Goal: Information Seeking & Learning: Check status

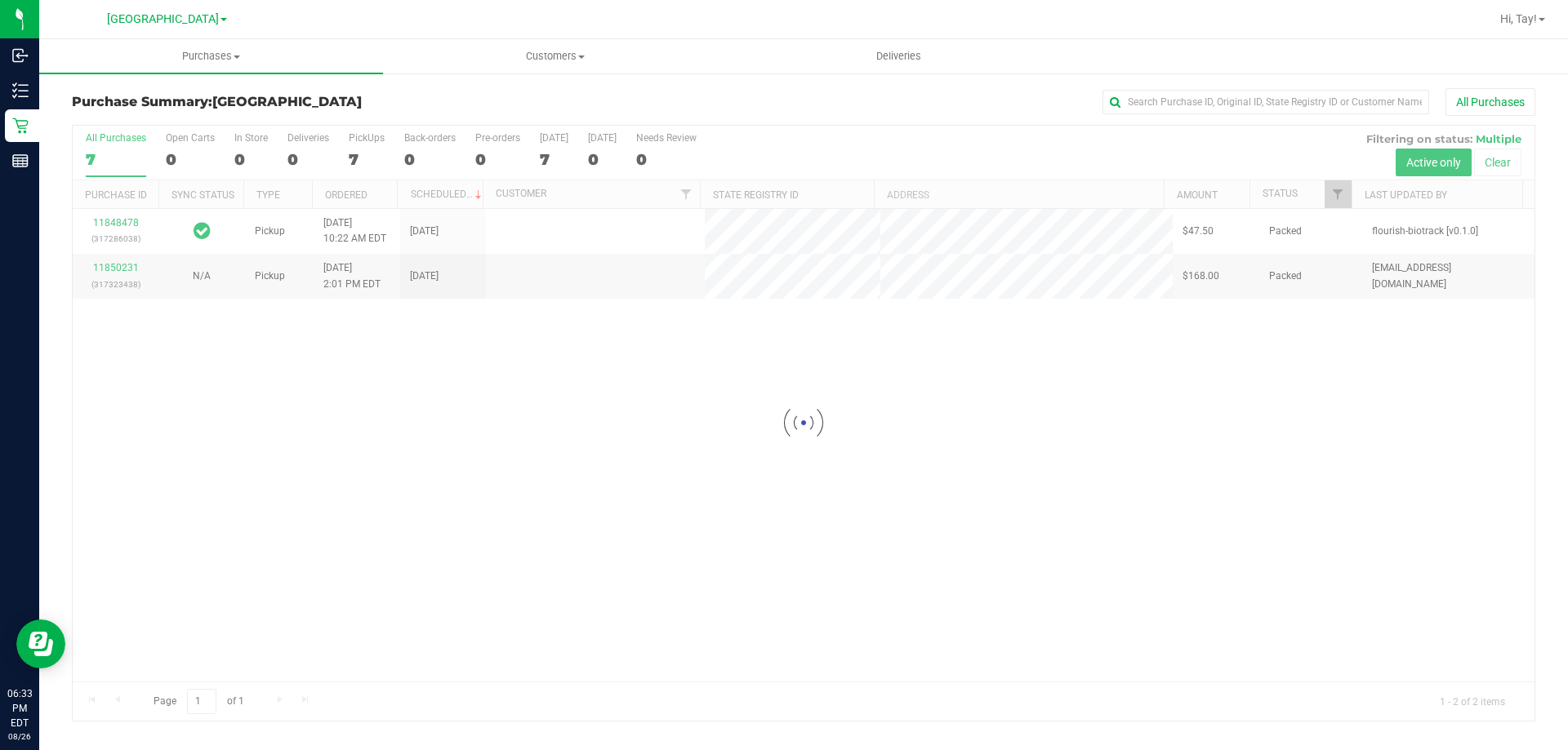
click at [876, 494] on div at bounding box center [803, 423] width 1461 height 595
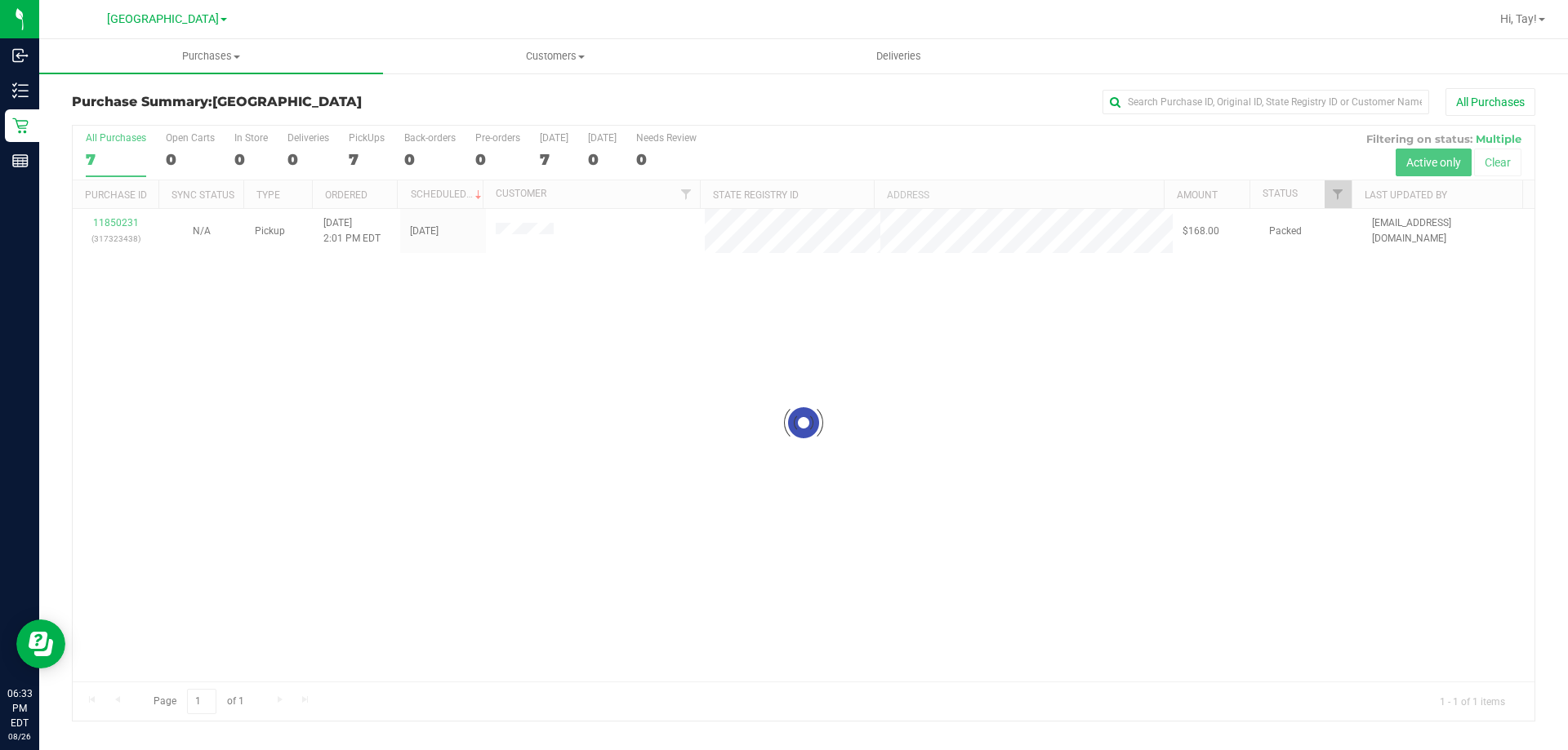
drag, startPoint x: 270, startPoint y: 502, endPoint x: 410, endPoint y: 427, distance: 158.8
click at [289, 487] on div at bounding box center [803, 423] width 1461 height 595
click at [557, 550] on div at bounding box center [803, 423] width 1461 height 595
click at [499, 560] on div at bounding box center [803, 423] width 1461 height 595
drag, startPoint x: 375, startPoint y: 423, endPoint x: 264, endPoint y: 277, distance: 183.4
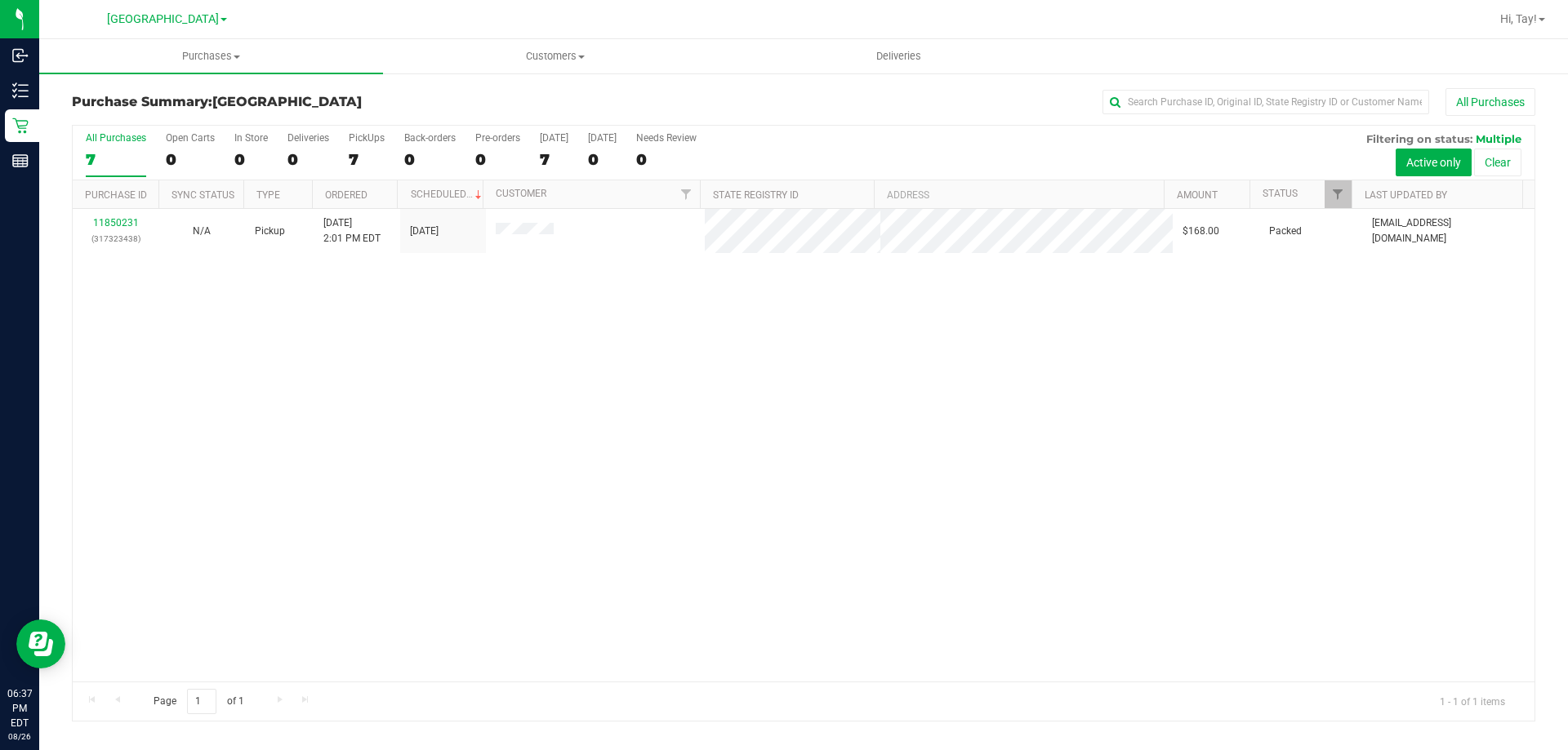
click at [375, 425] on div "11850231 (317323438) N/A Pickup 8/26/2025 2:01 PM EDT 8/26/2025 $168.00 Packed …" at bounding box center [803, 445] width 1461 height 473
click at [463, 339] on div "11850231 (317323438) N/A Pickup 8/26/2025 2:01 PM EDT 8/26/2025 $168.00 Packed …" at bounding box center [803, 445] width 1461 height 473
click at [635, 256] on div at bounding box center [803, 423] width 1461 height 595
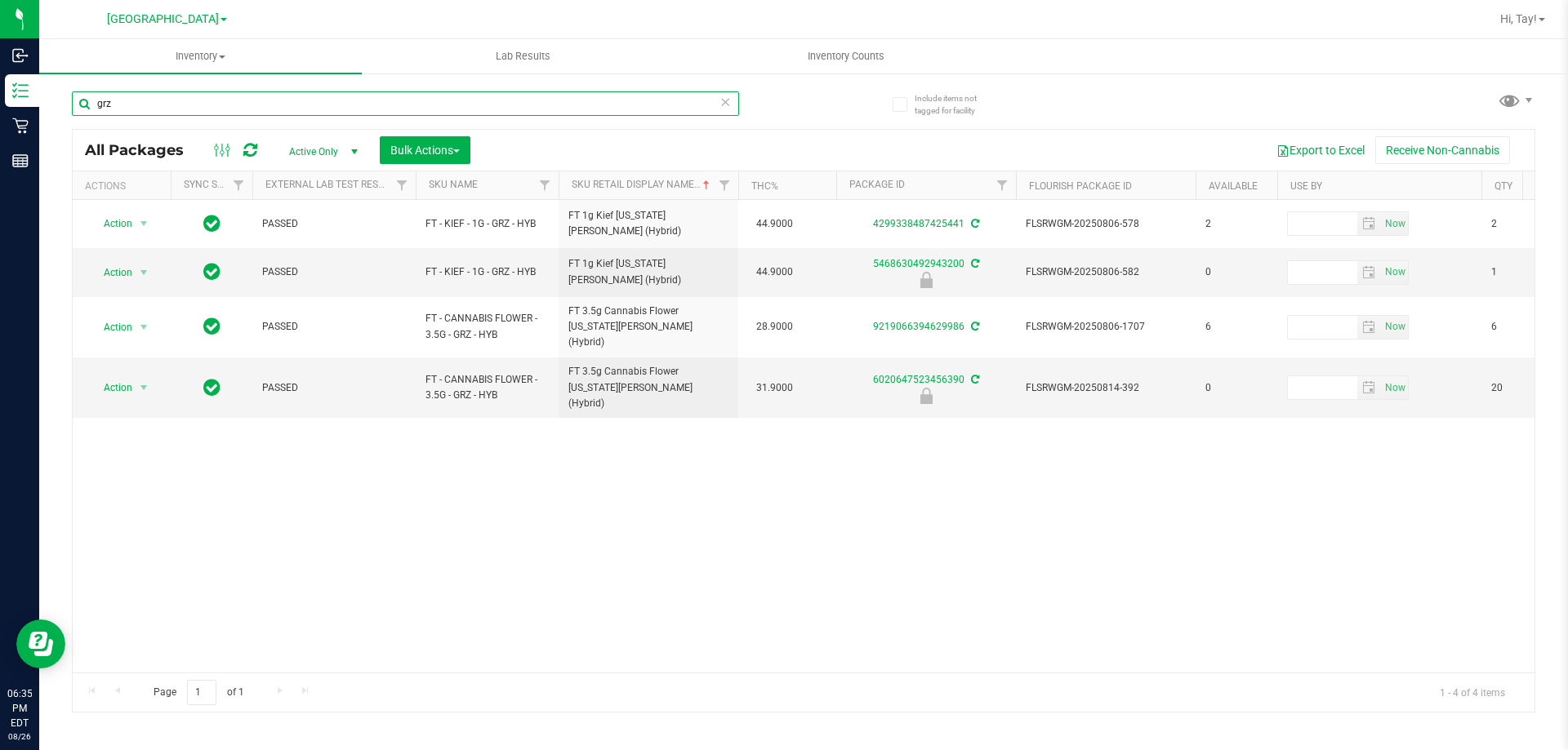
click at [421, 104] on input "grz" at bounding box center [405, 103] width 667 height 24
type input "g"
paste input "W-AUG25GRZ01-0809"
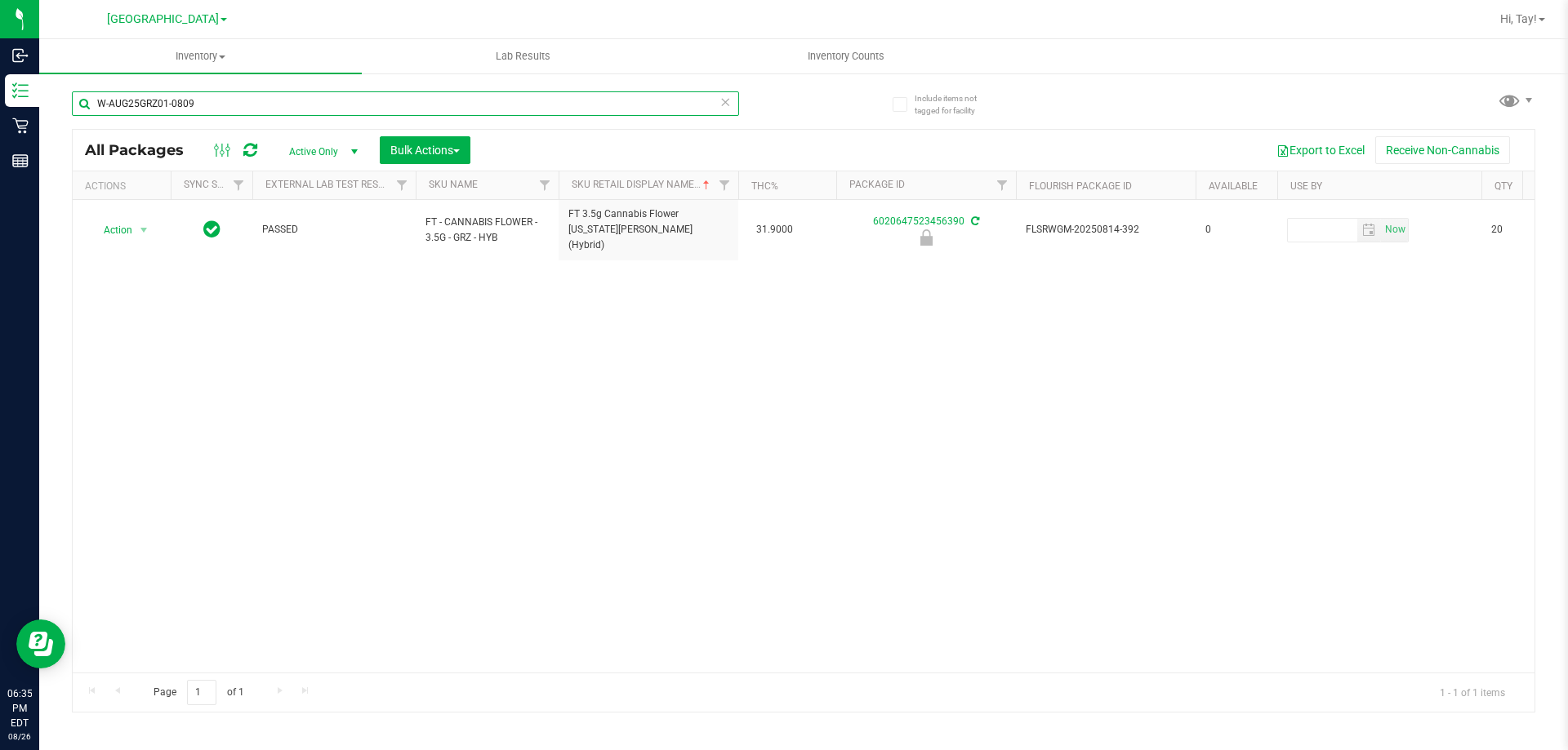
type input "W-AUG25GRZ01-0809"
click at [570, 397] on div "Action Action Edit attributes Global inventory Locate package Package audit log…" at bounding box center [803, 436] width 1461 height 473
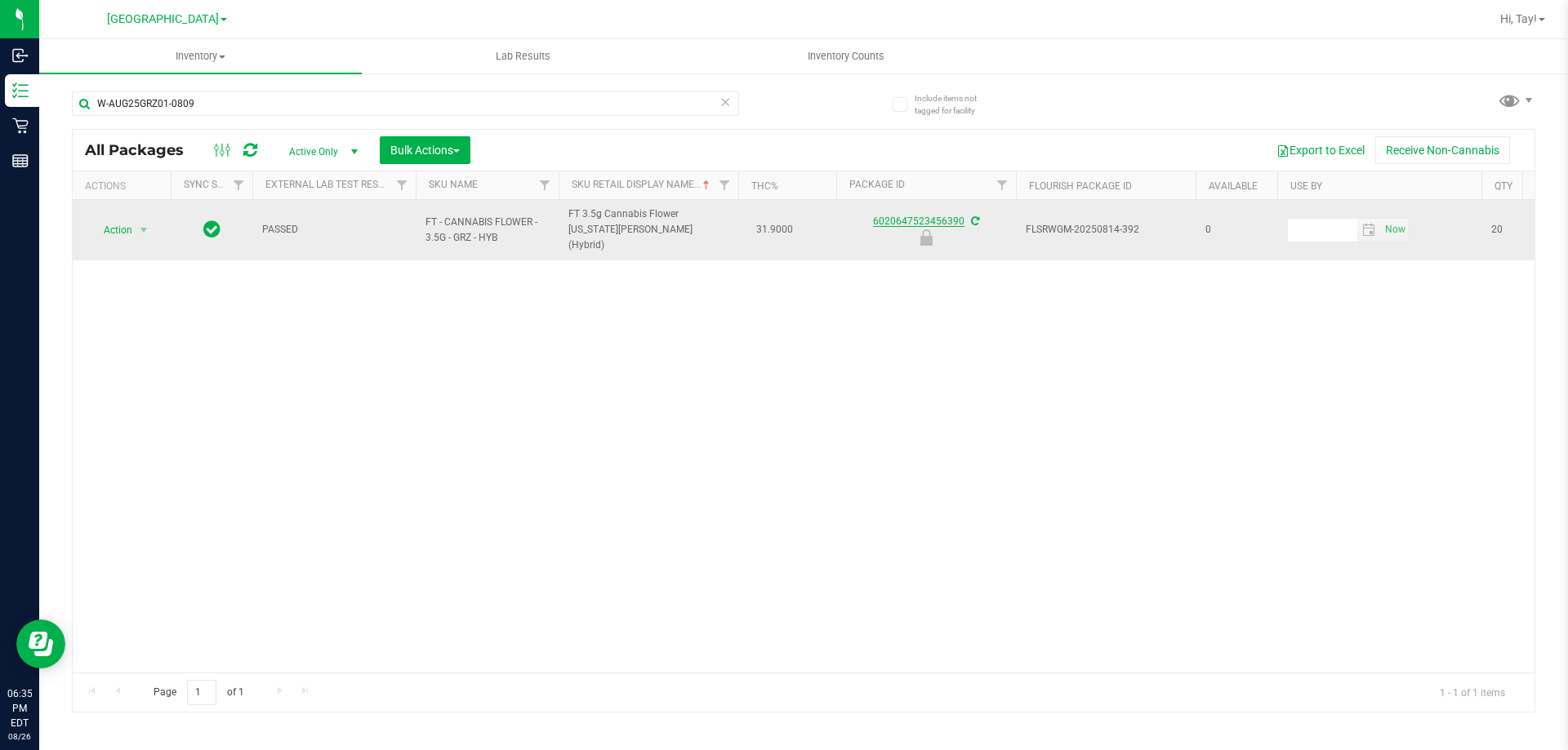
click at [895, 216] on link "6020647523456390" at bounding box center [918, 221] width 92 height 12
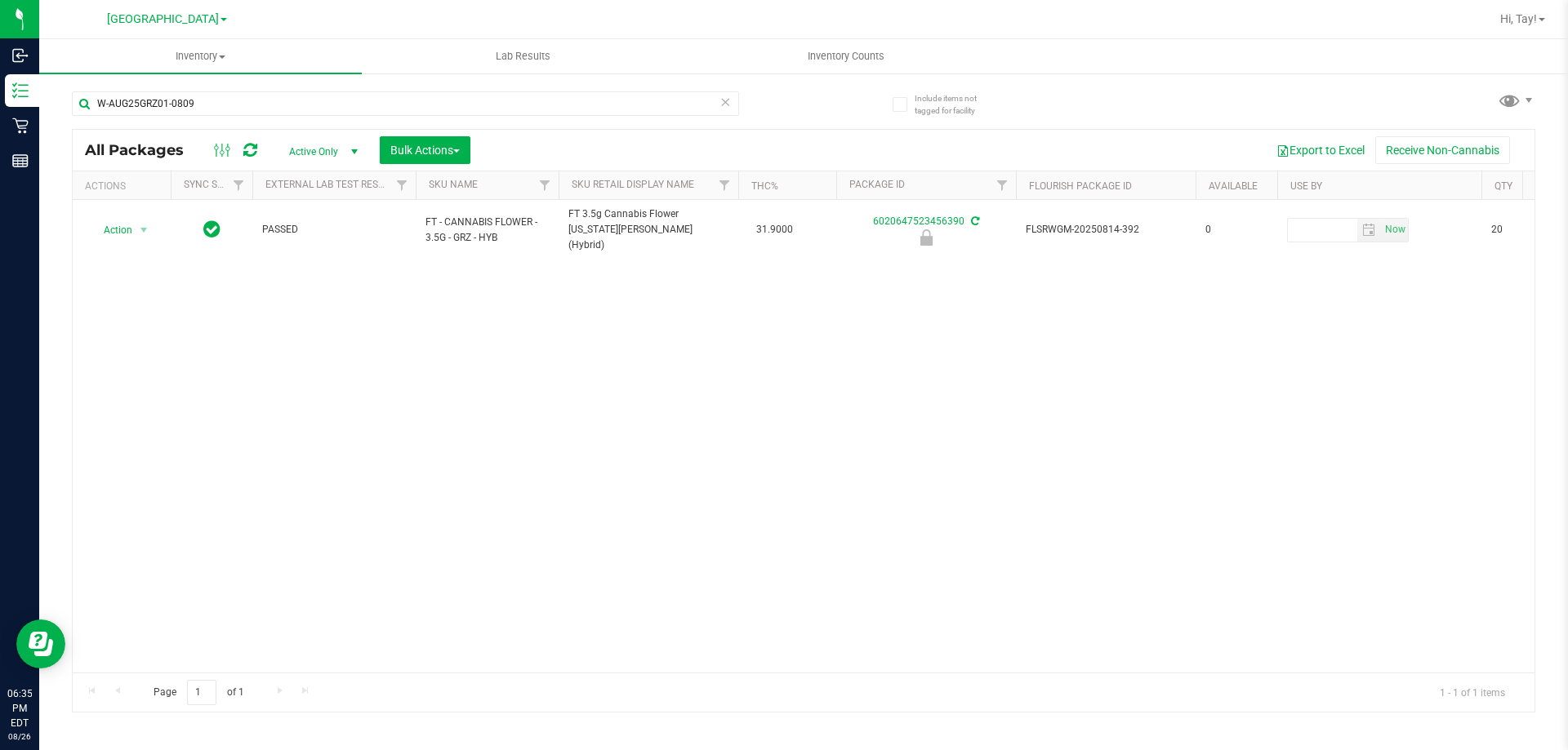
click at [563, 300] on div "Action Action Edit attributes Global inventory Locate package Package audit log…" at bounding box center [803, 436] width 1461 height 473
click at [339, 102] on input "W-AUG25GRZ01-0809" at bounding box center [405, 103] width 667 height 24
paste input "JUL25ARZ03-0723"
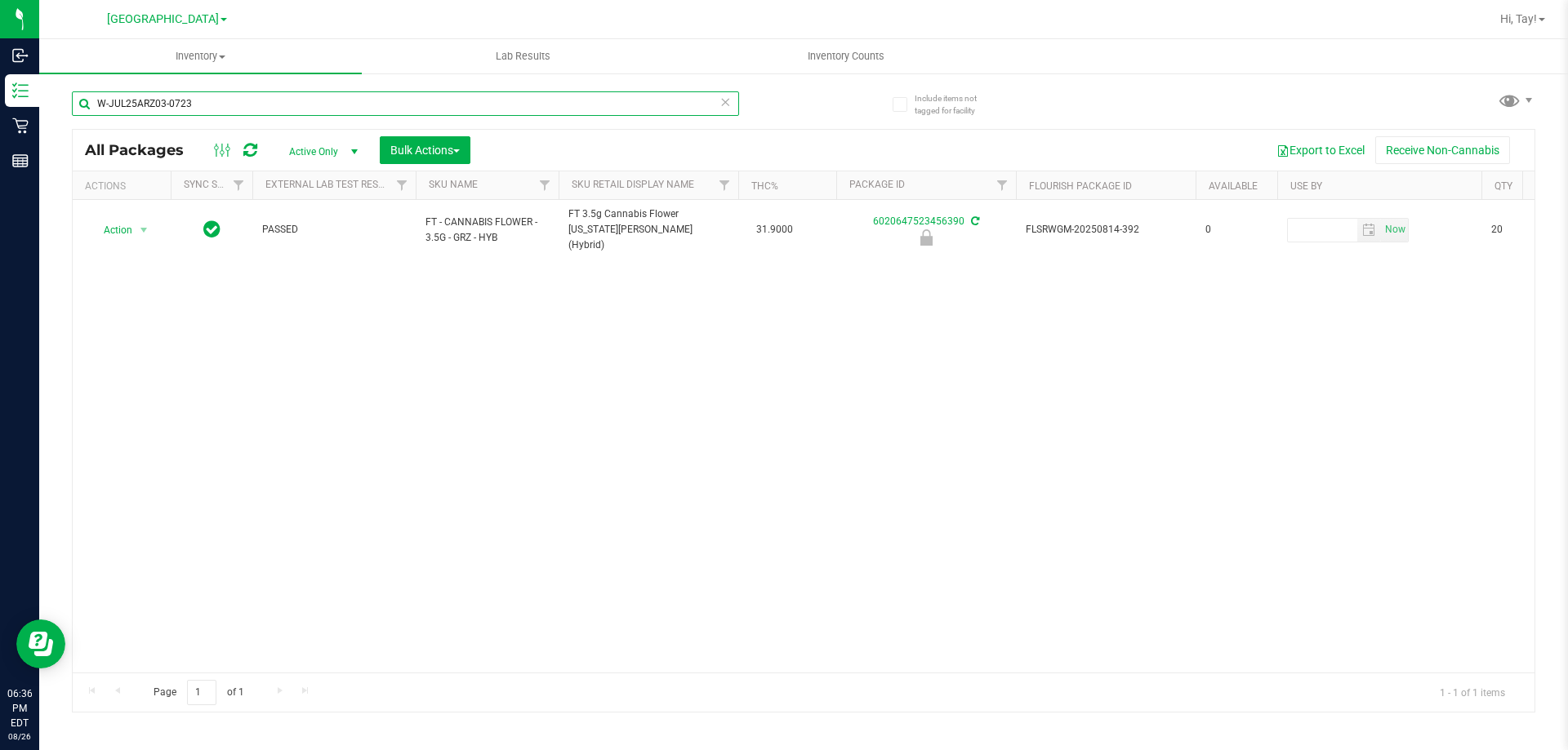
type input "W-JUL25ARZ03-0723"
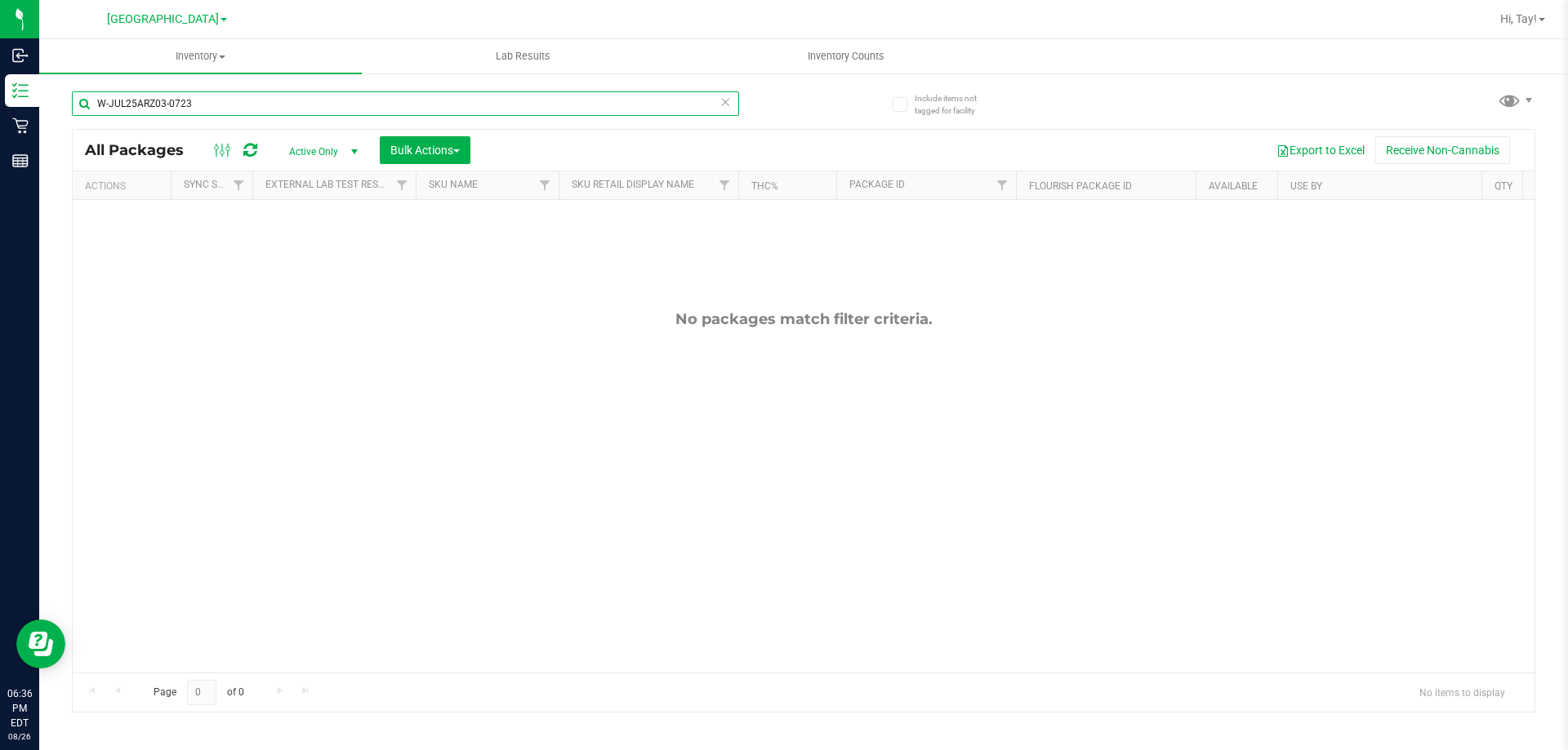
click at [341, 102] on input "W-JUL25ARZ03-0723" at bounding box center [405, 103] width 667 height 24
click at [338, 102] on input "W-JUL25ARZ03-0723" at bounding box center [405, 103] width 667 height 24
click at [337, 103] on input "W-JUL25ARZ03-0723" at bounding box center [405, 103] width 667 height 24
click at [336, 107] on input "W-JUL25ARZ03-0723" at bounding box center [405, 103] width 667 height 24
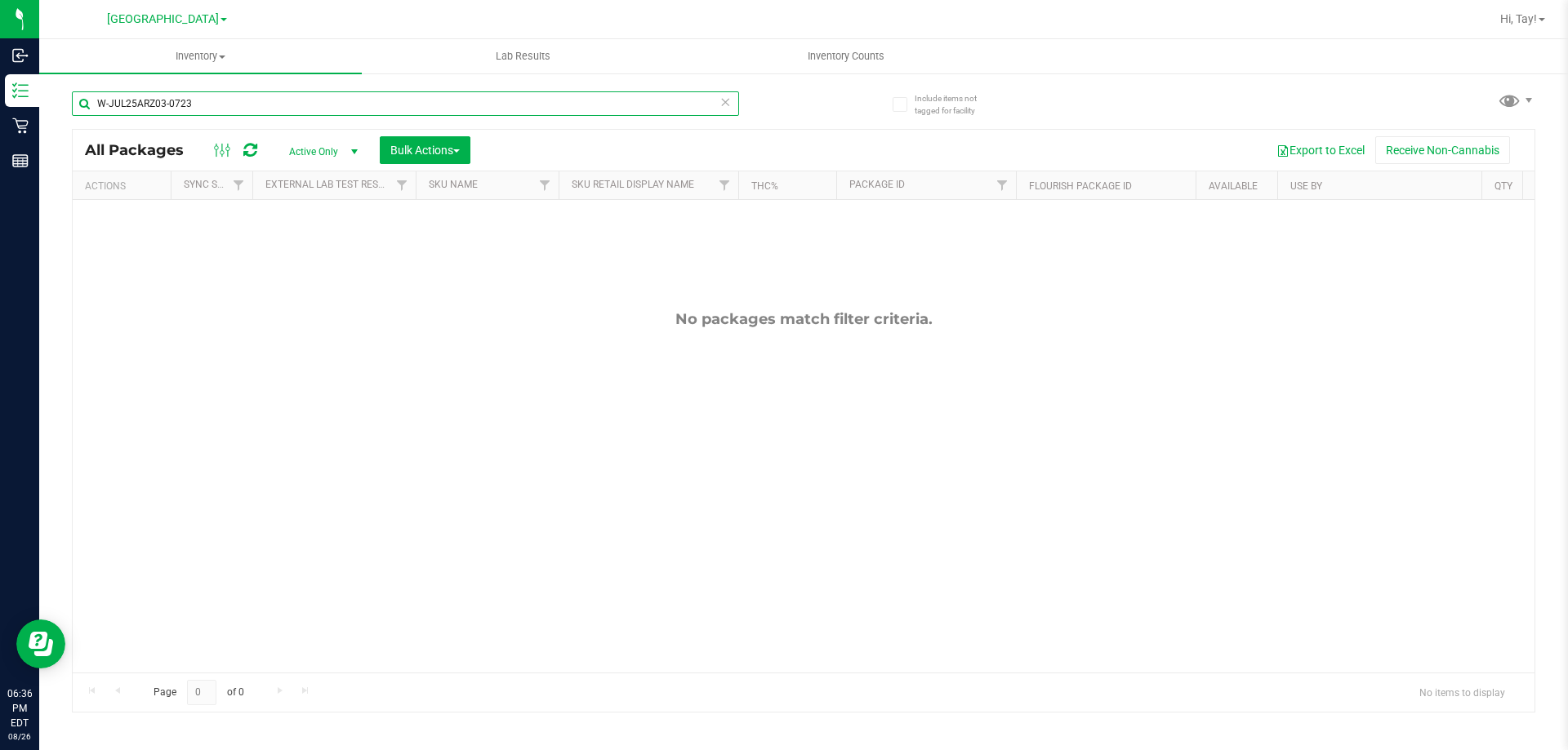
click at [336, 107] on input "W-JUL25ARZ03-0723" at bounding box center [405, 103] width 667 height 24
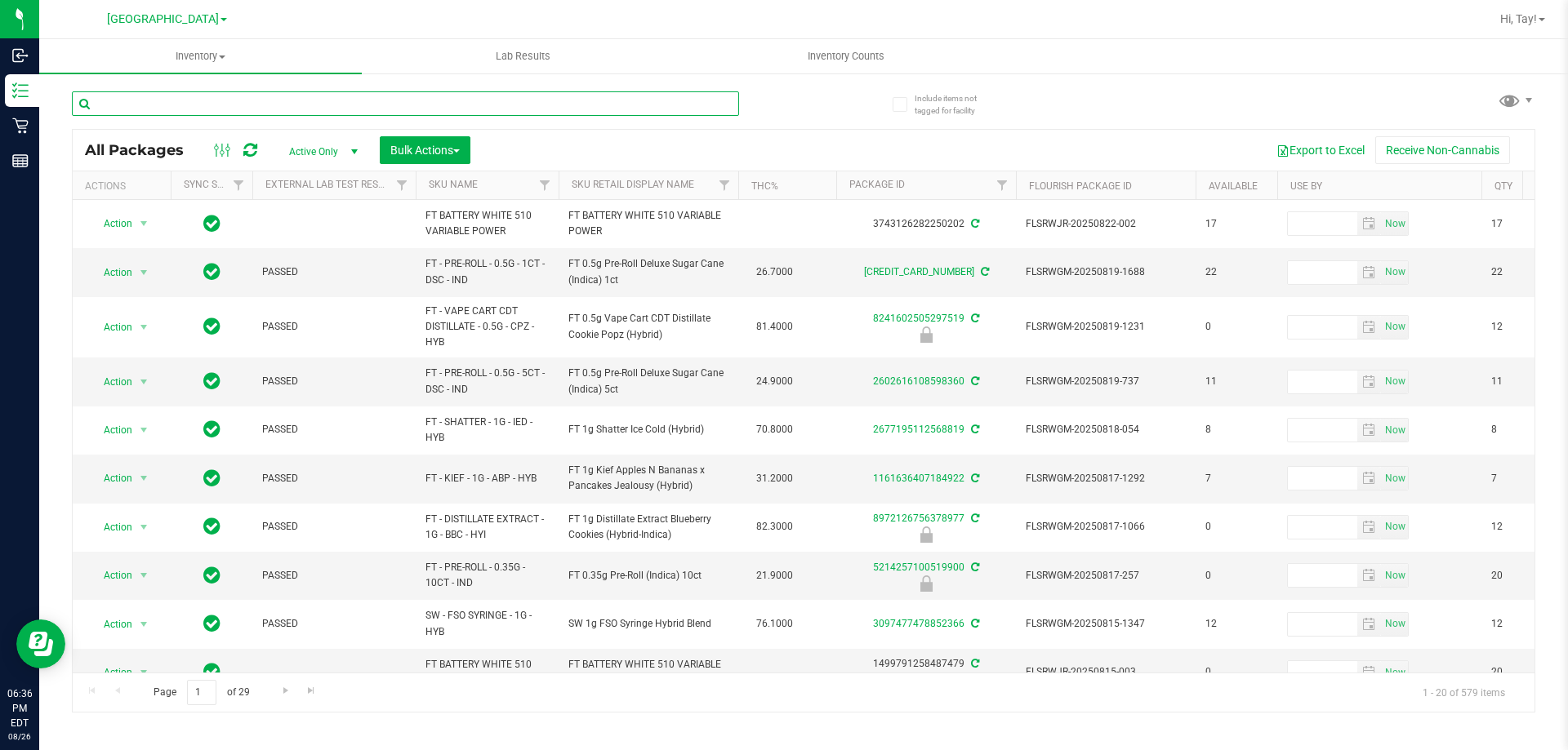
paste input "W-JUN25DDF02-0702"
type input "W-JUN25DDF02-0702"
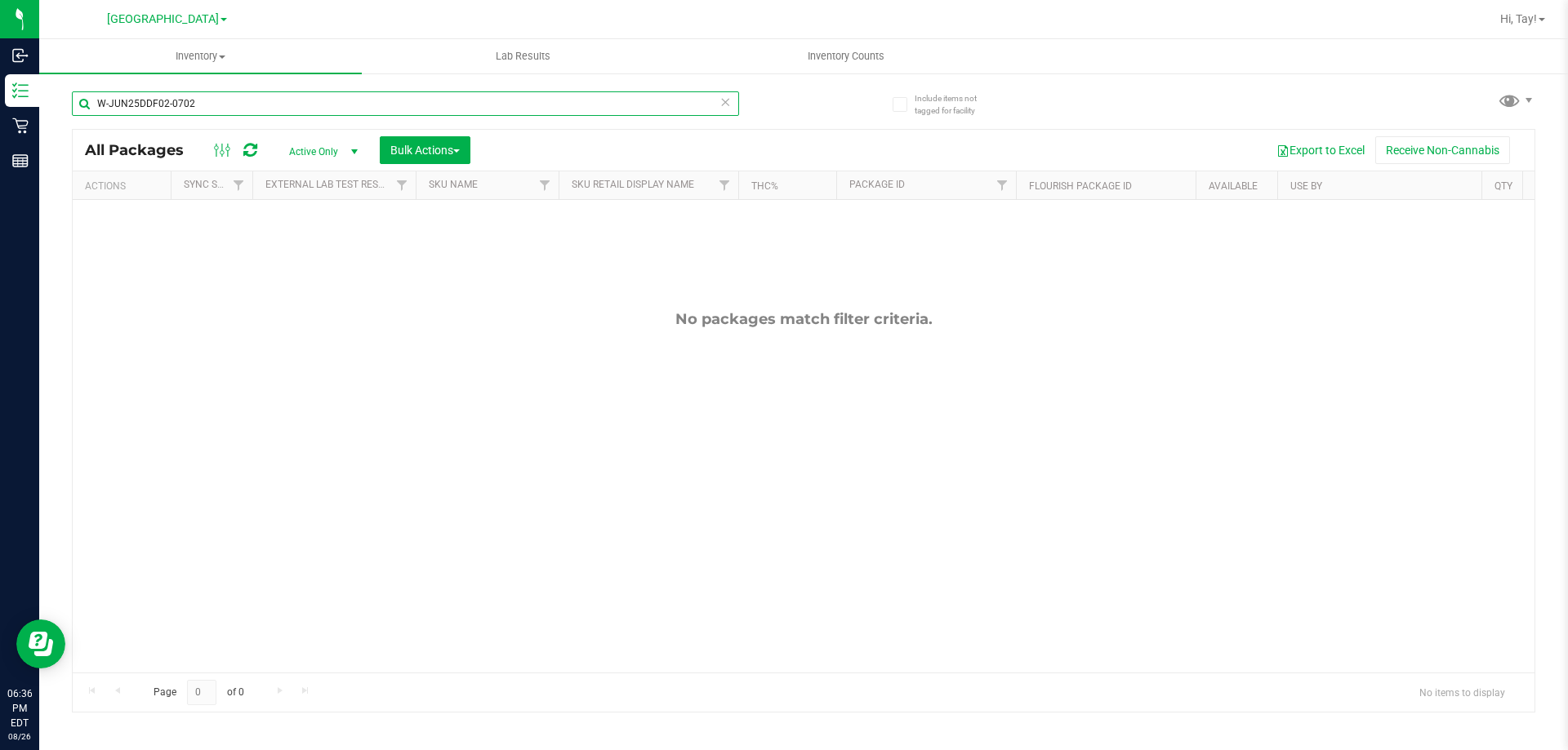
click at [486, 99] on input "W-JUN25DDF02-0702" at bounding box center [405, 103] width 667 height 24
click at [487, 102] on input "W-JUN25DDF02-0702" at bounding box center [405, 103] width 667 height 24
click at [490, 103] on input "W-JUN25DDF02-0702" at bounding box center [405, 103] width 667 height 24
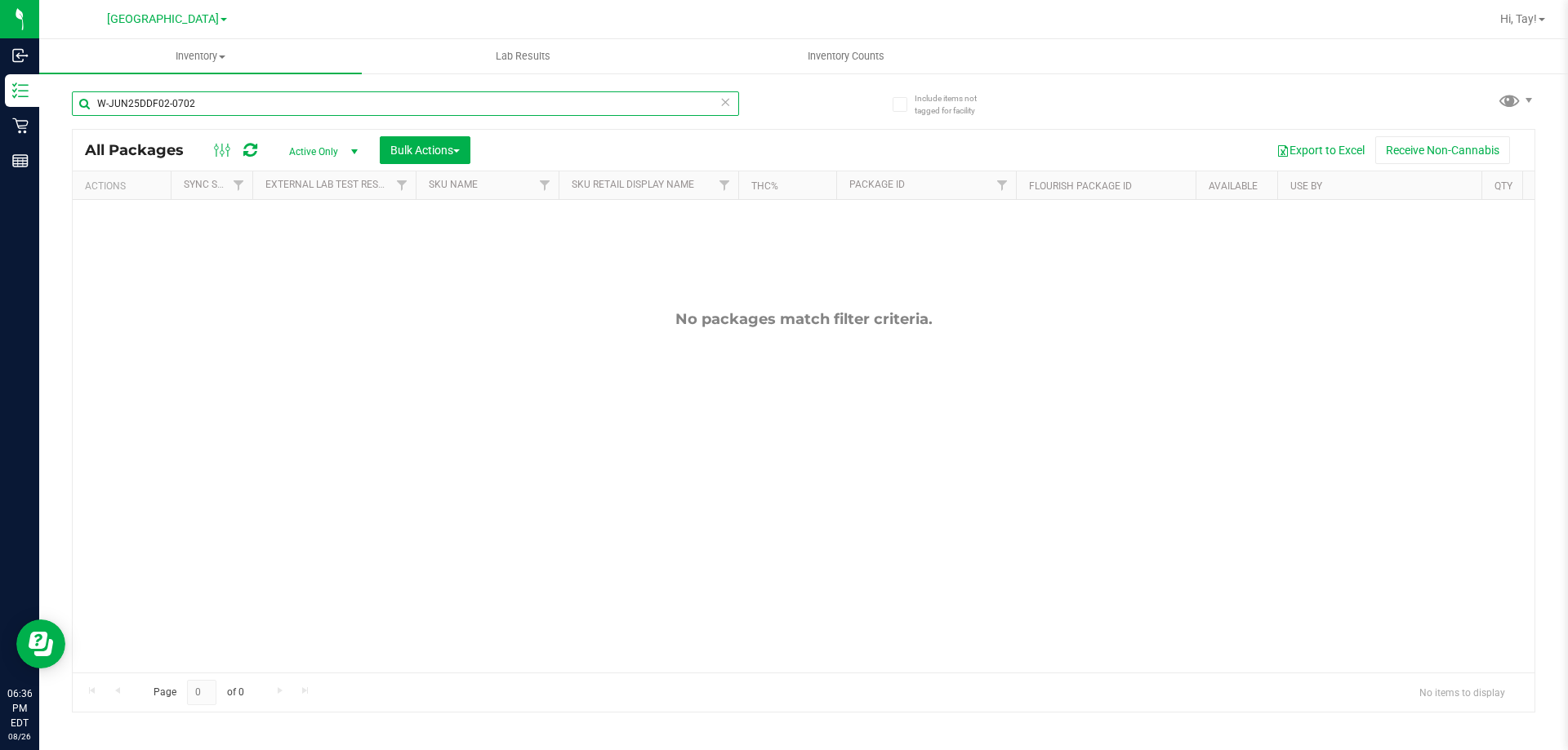
click at [490, 103] on input "W-JUN25DDF02-0702" at bounding box center [405, 103] width 667 height 24
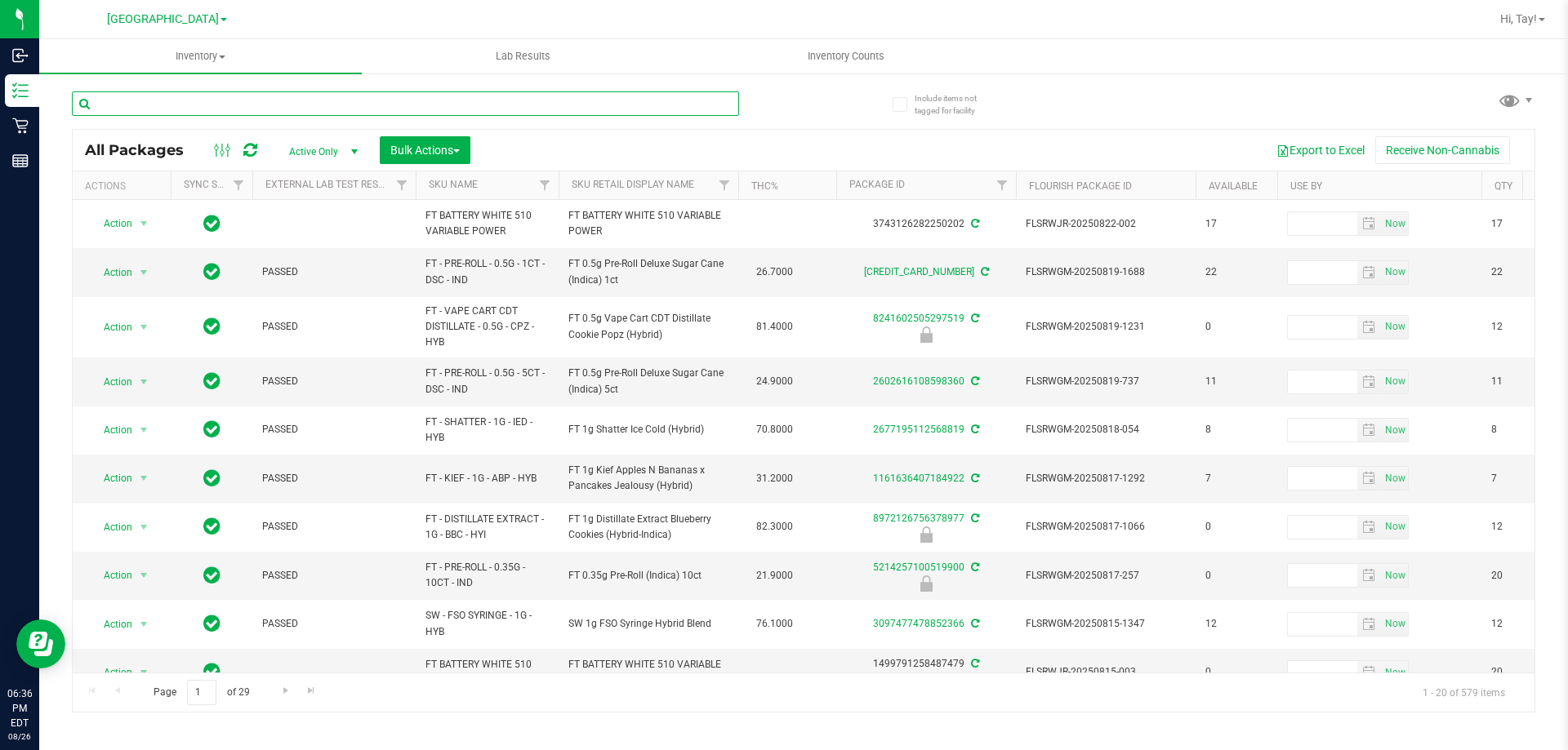
paste input "W-JUN25FFP01-0701"
type input "W-JUN25FFP01-0701"
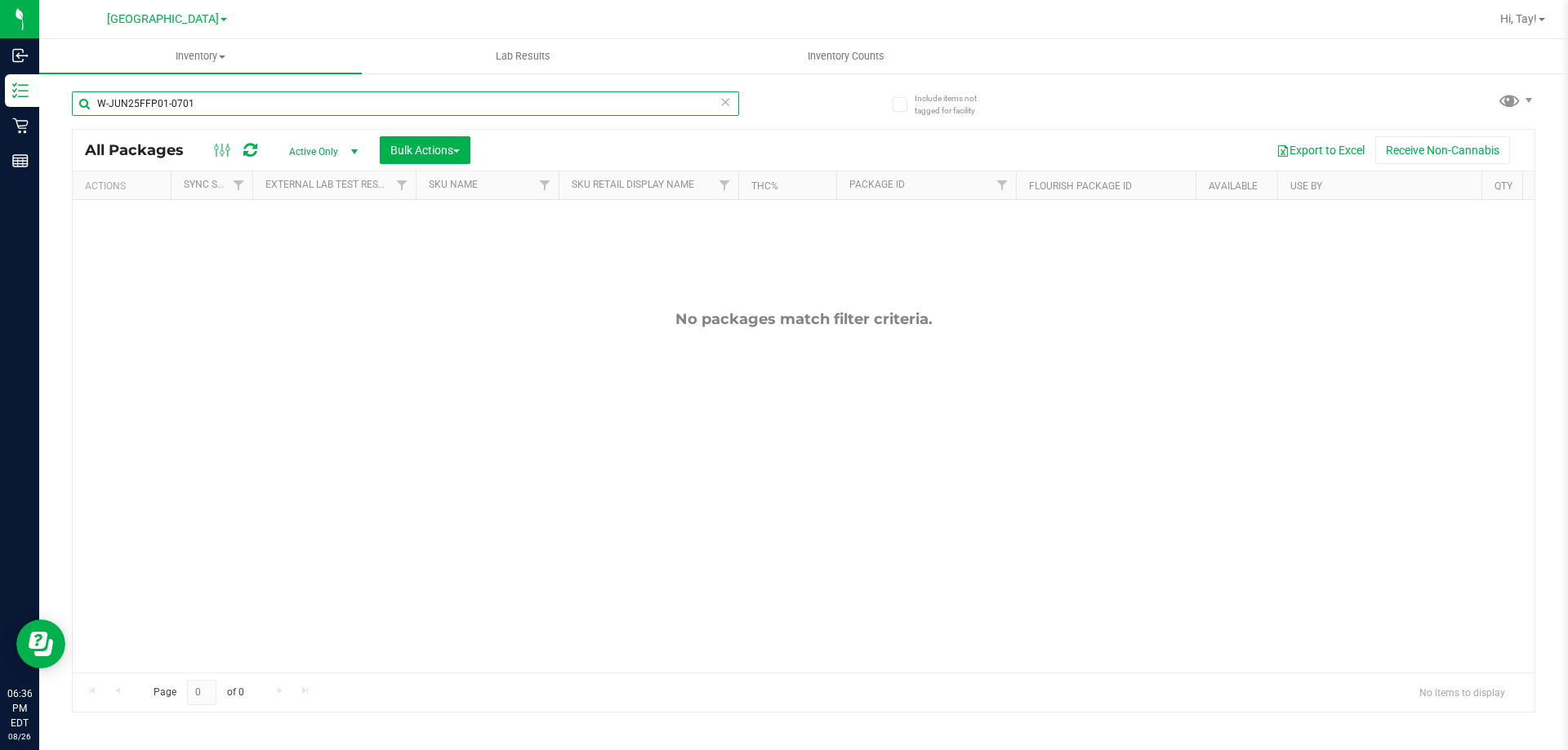
click at [357, 106] on input "W-JUN25FFP01-0701" at bounding box center [405, 103] width 667 height 24
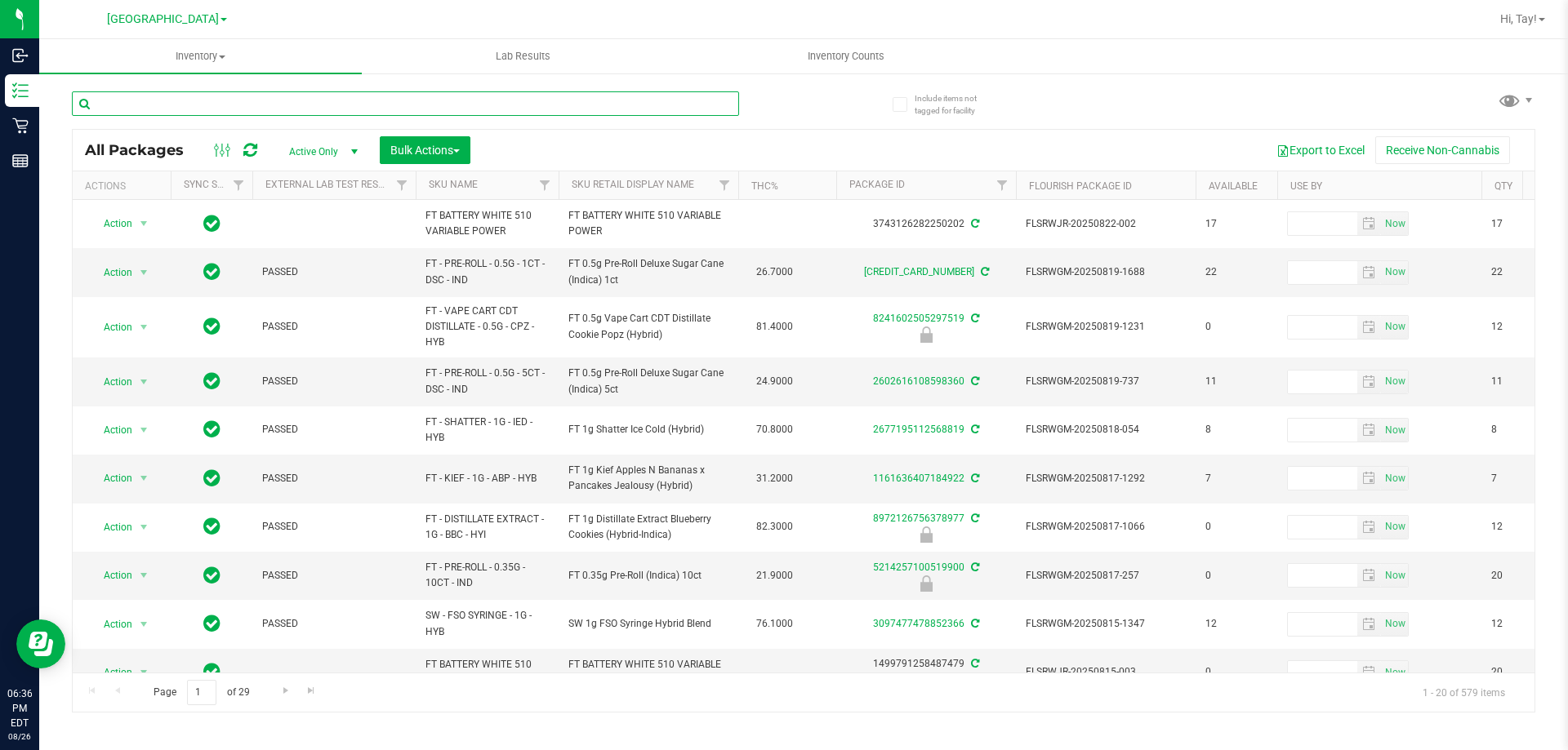
paste input "W-JUN25FFP01-0701"
type input "W-JUN25FFP01-0701"
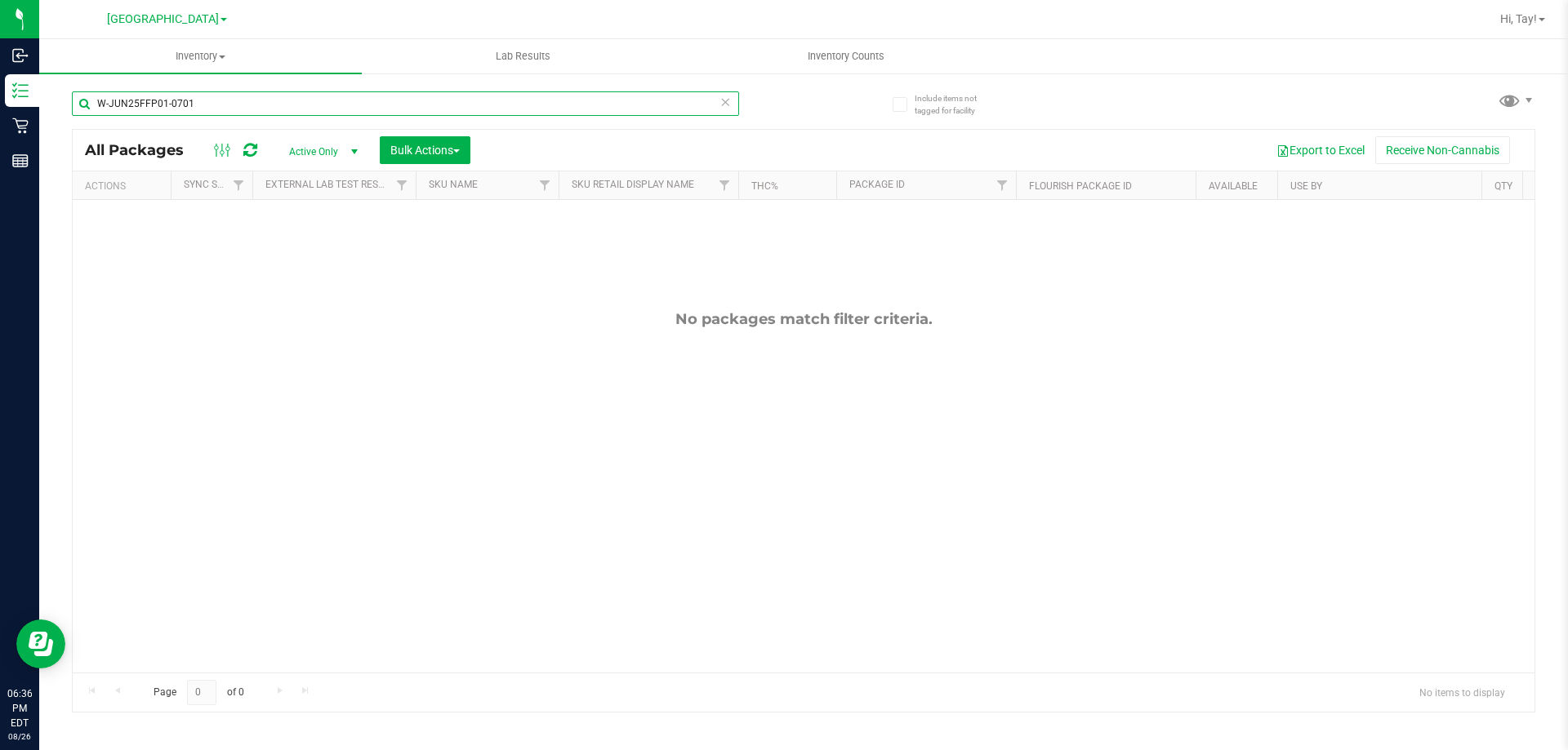
click at [280, 102] on input "W-JUN25FFP01-0701" at bounding box center [405, 103] width 667 height 24
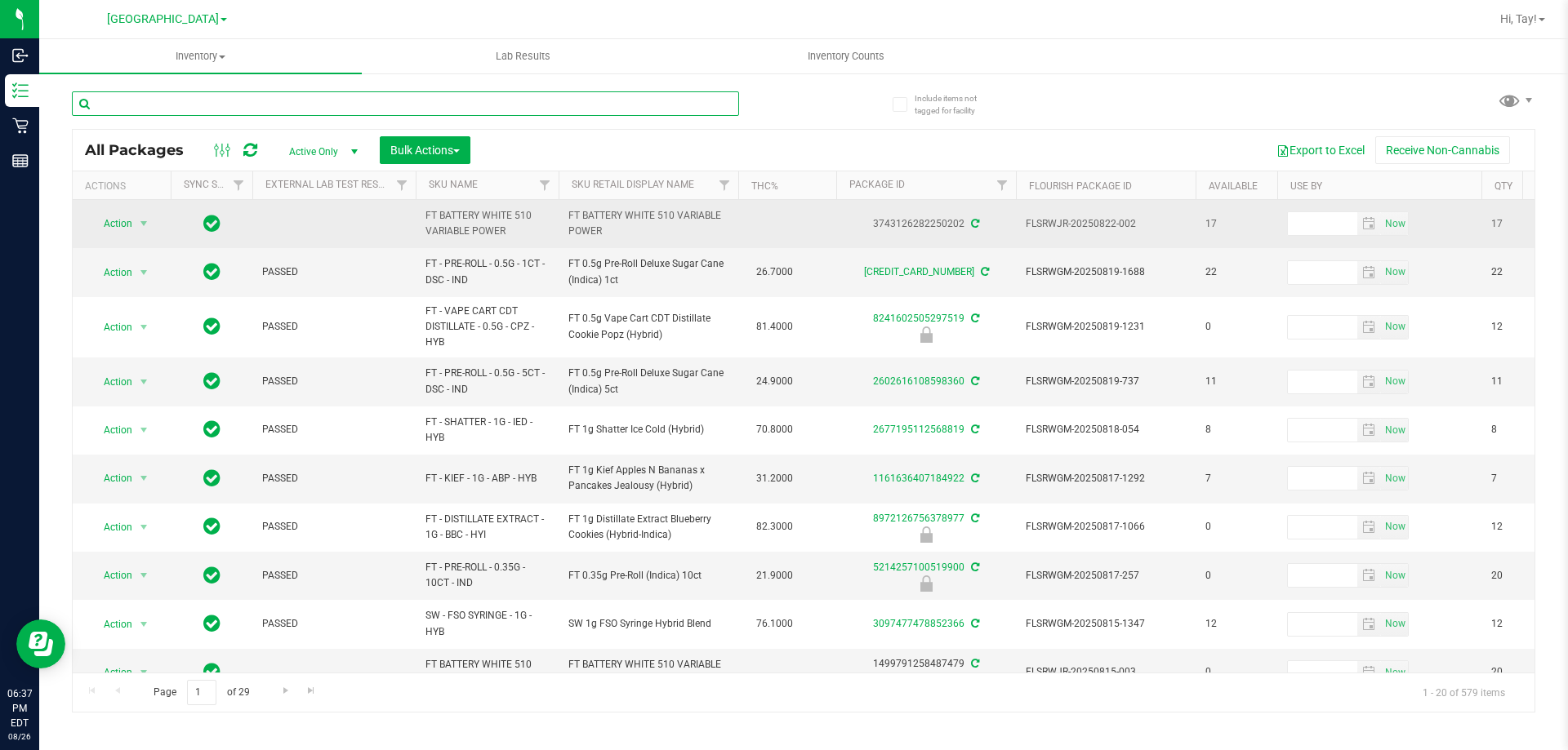
paste input "W-AUG25GRZ01-0809"
type input "W-AUG25GRZ01-0809"
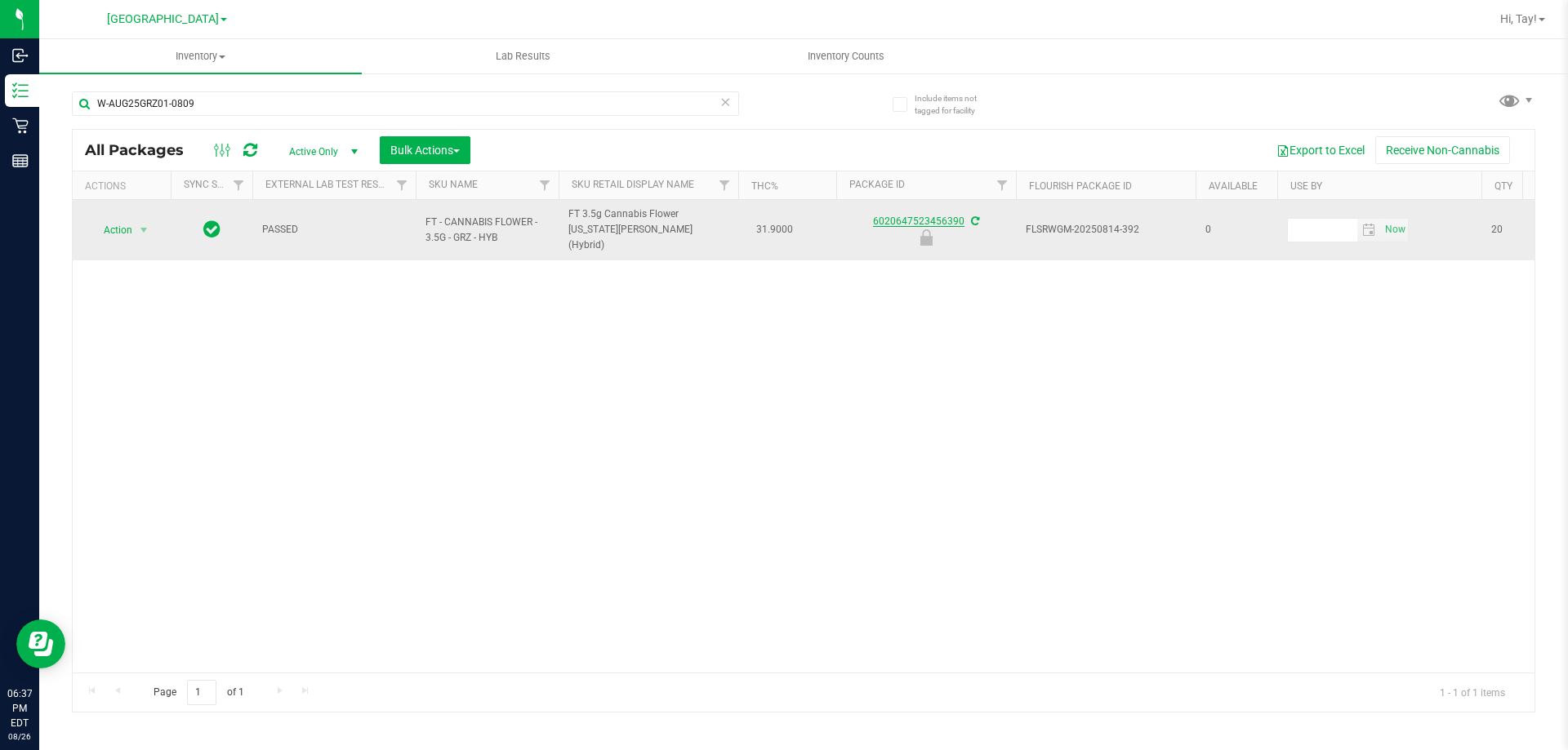
click at [890, 216] on link "6020647523456390" at bounding box center [918, 221] width 92 height 12
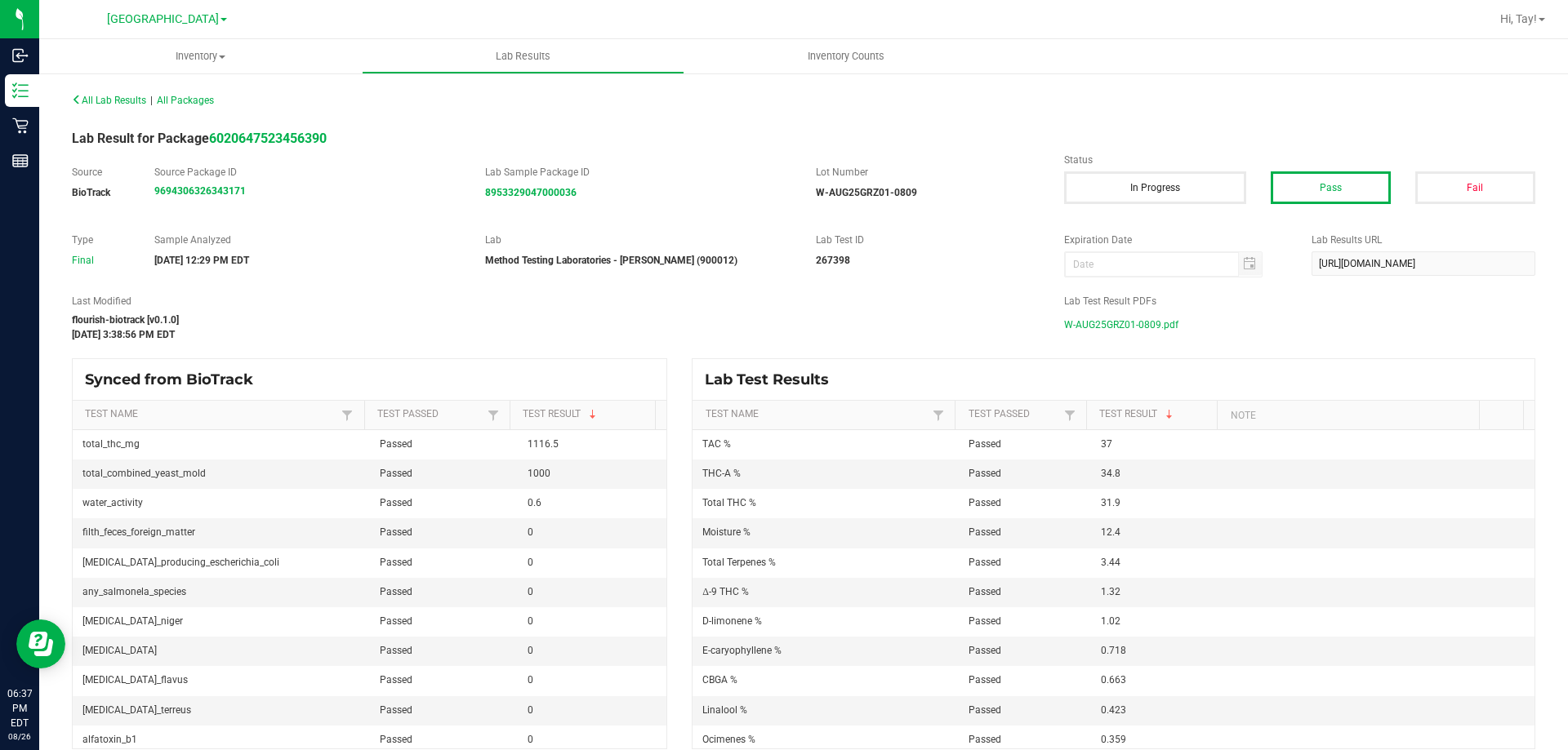
click at [1136, 327] on span "W-AUG25GRZ01-0809.pdf" at bounding box center [1121, 325] width 114 height 24
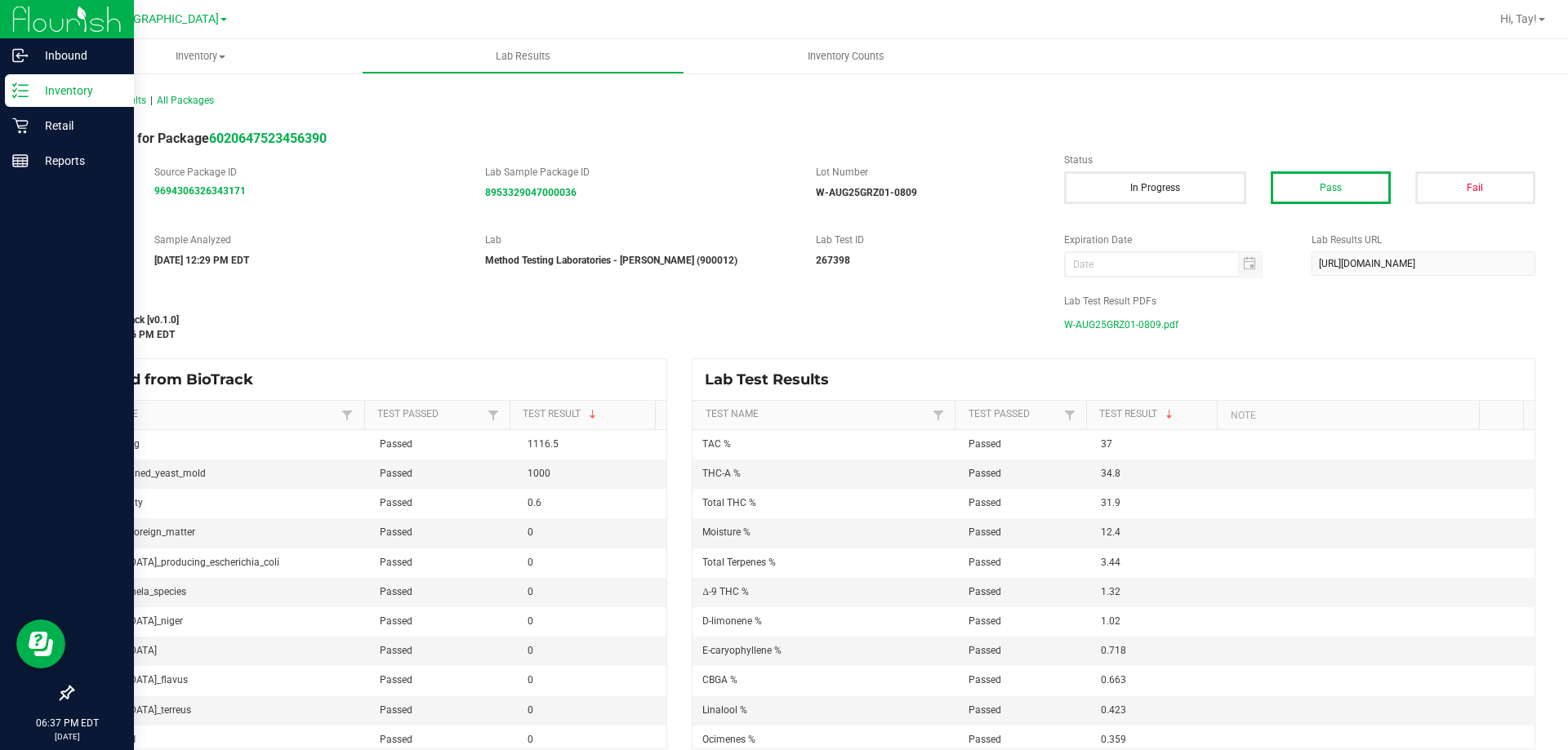
click at [26, 93] on icon at bounding box center [21, 91] width 17 height 17
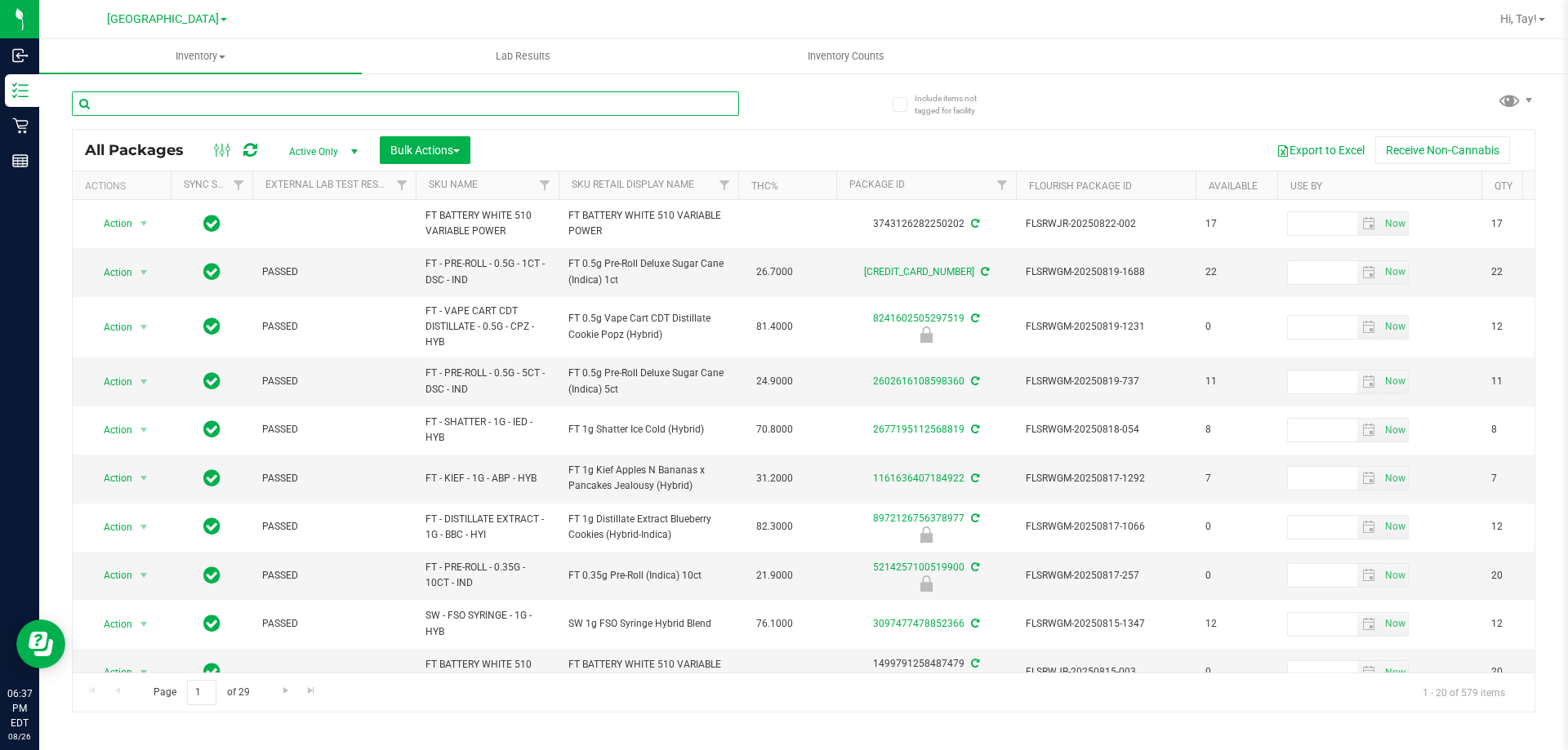
click at [245, 108] on input "text" at bounding box center [405, 103] width 667 height 24
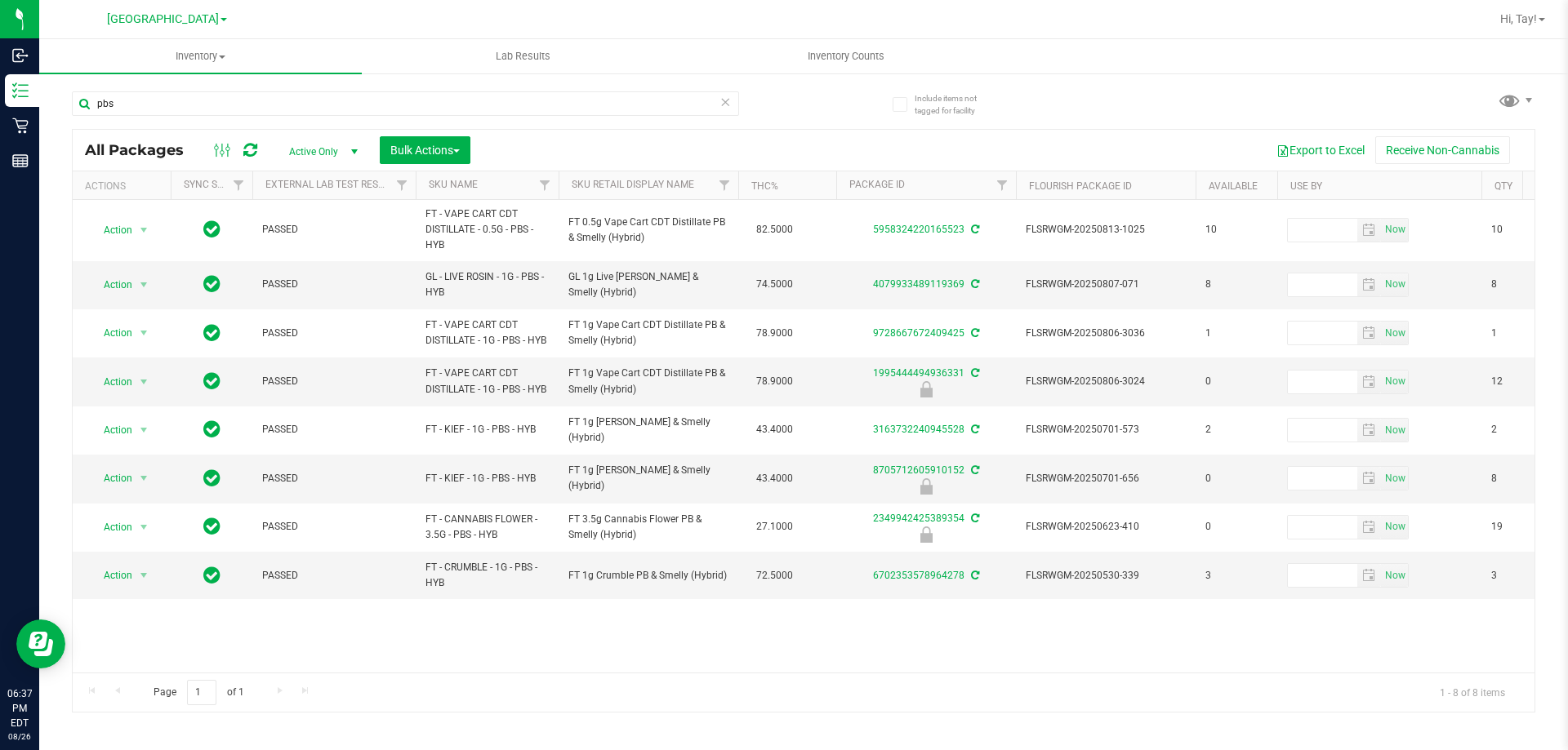
click at [700, 191] on th "Sku Retail Display Name" at bounding box center [649, 186] width 180 height 28
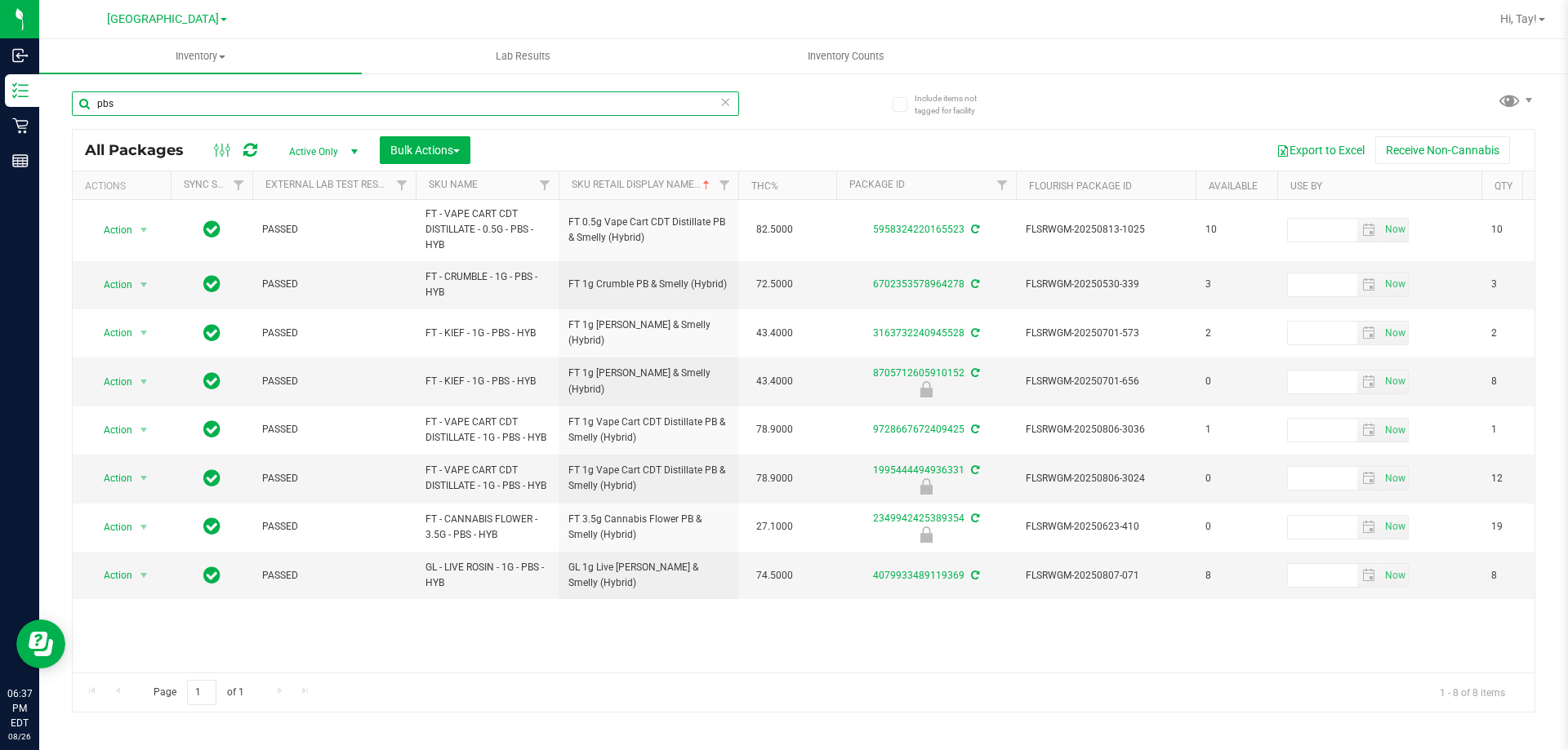
click at [527, 108] on input "pbs" at bounding box center [405, 103] width 667 height 24
click at [523, 110] on input "pbs" at bounding box center [405, 103] width 667 height 24
type input "p"
